Goal: Task Accomplishment & Management: Use online tool/utility

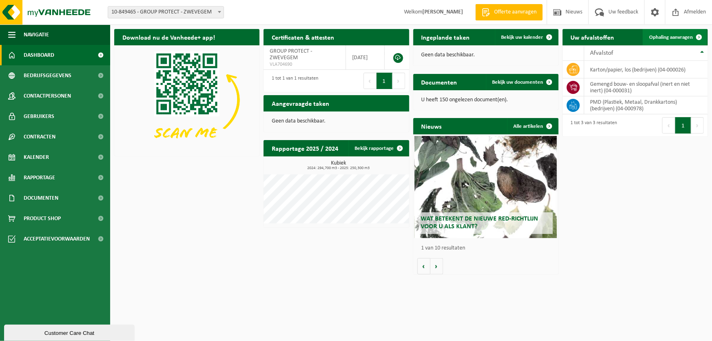
click at [682, 35] on span "Ophaling aanvragen" at bounding box center [671, 37] width 44 height 5
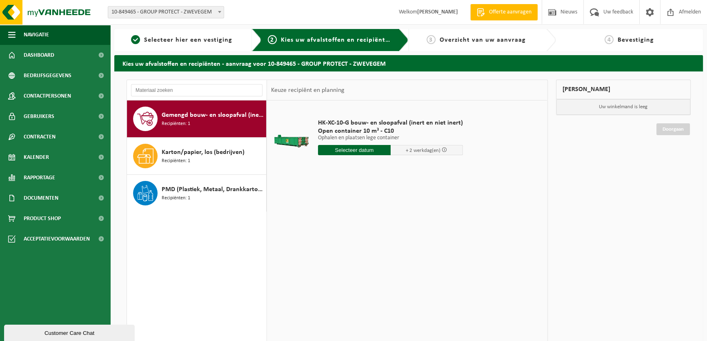
click at [358, 153] on input "text" at bounding box center [354, 150] width 73 height 10
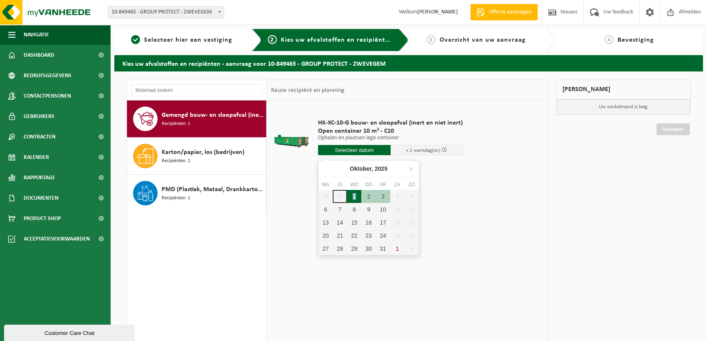
drag, startPoint x: 355, startPoint y: 195, endPoint x: 372, endPoint y: 200, distance: 17.3
click at [356, 196] on div "1" at bounding box center [354, 196] width 14 height 13
type input "Van [DATE]"
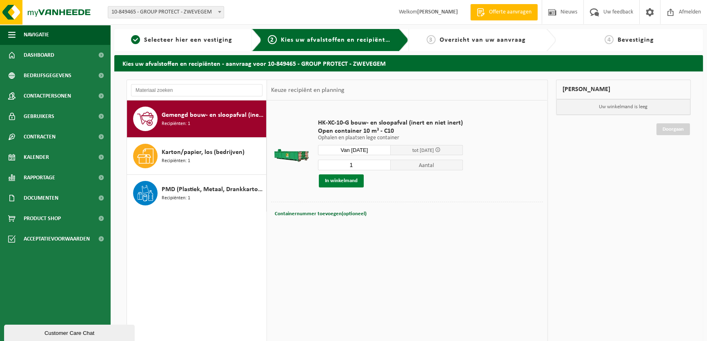
click at [345, 183] on button "In winkelmand" at bounding box center [341, 180] width 45 height 13
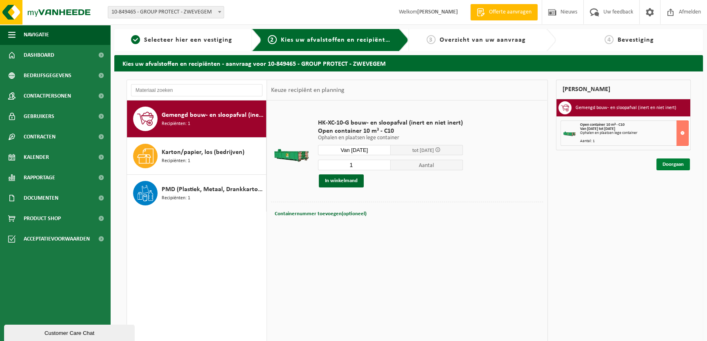
click at [668, 162] on link "Doorgaan" at bounding box center [672, 164] width 33 height 12
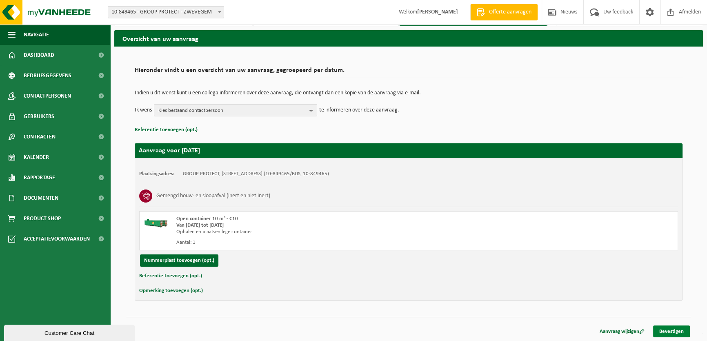
click at [672, 328] on link "Bevestigen" at bounding box center [671, 331] width 37 height 12
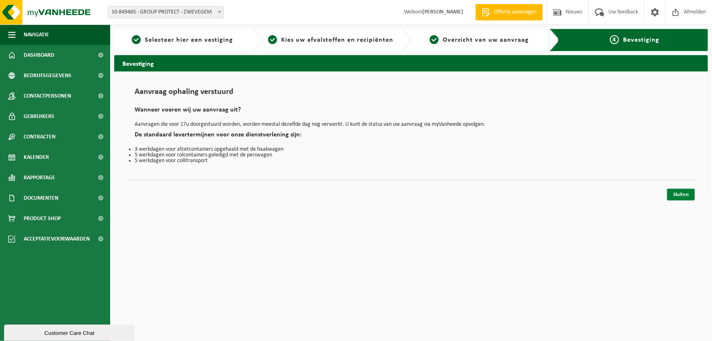
click at [678, 195] on link "Sluiten" at bounding box center [681, 195] width 28 height 12
